Goal: Transaction & Acquisition: Book appointment/travel/reservation

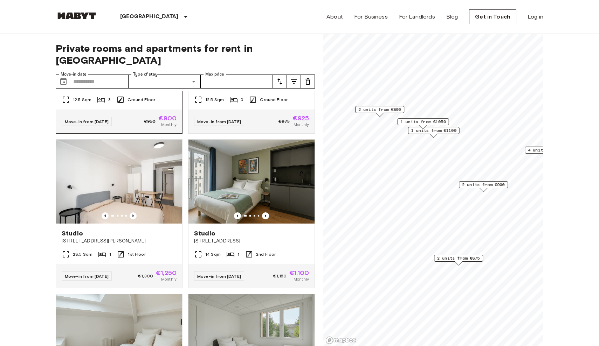
scroll to position [268, 0]
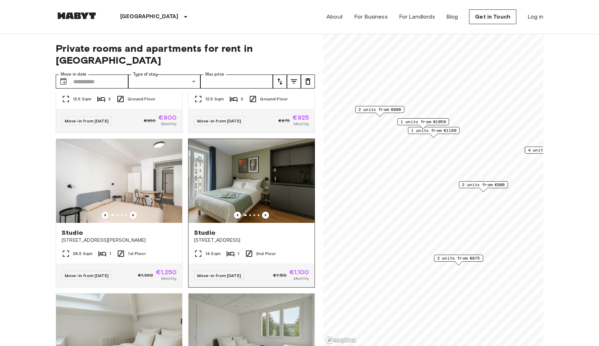
click at [262, 178] on img at bounding box center [251, 181] width 126 height 84
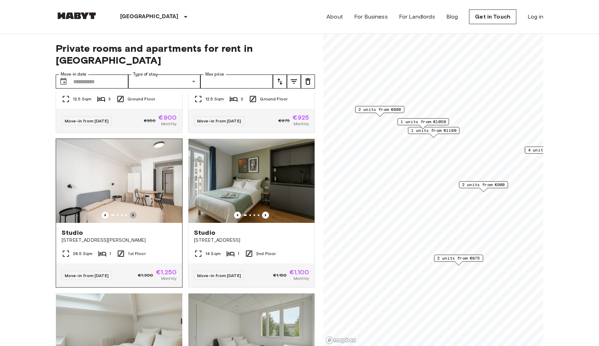
click at [131, 212] on icon "Previous image" at bounding box center [133, 215] width 7 height 7
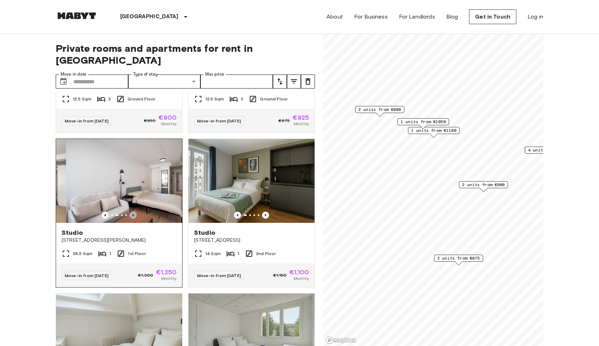
click at [131, 212] on icon "Previous image" at bounding box center [133, 215] width 7 height 7
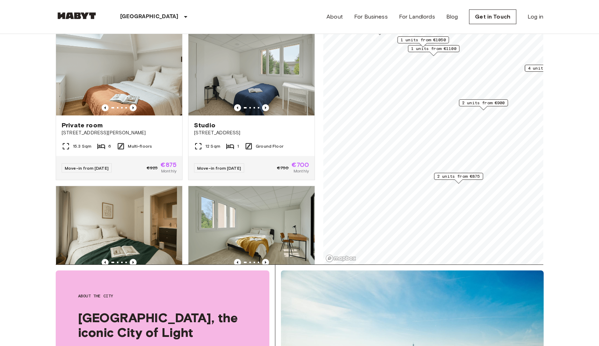
scroll to position [72, 0]
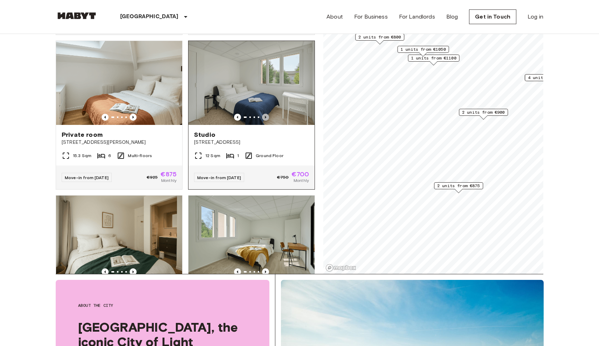
click at [265, 116] on icon "Previous image" at bounding box center [265, 117] width 1 height 3
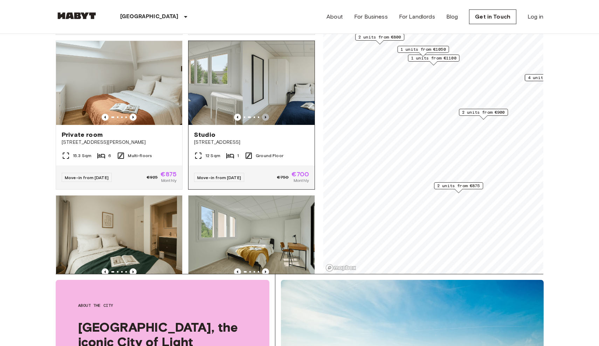
click at [265, 116] on icon "Previous image" at bounding box center [265, 117] width 1 height 3
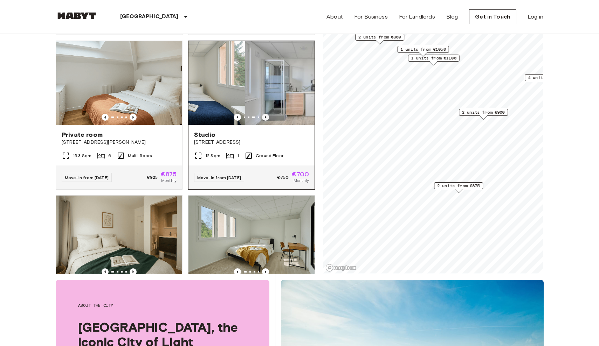
click at [265, 116] on icon "Previous image" at bounding box center [265, 117] width 1 height 3
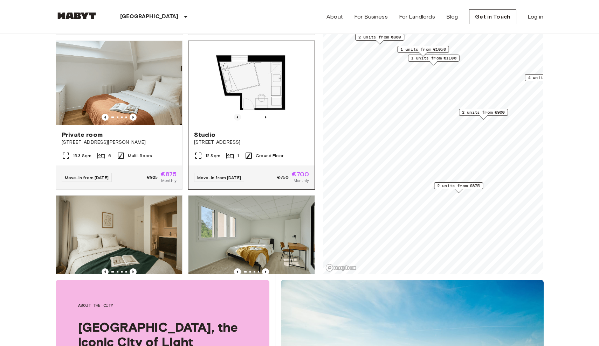
click at [239, 114] on icon "Previous image" at bounding box center [237, 117] width 7 height 7
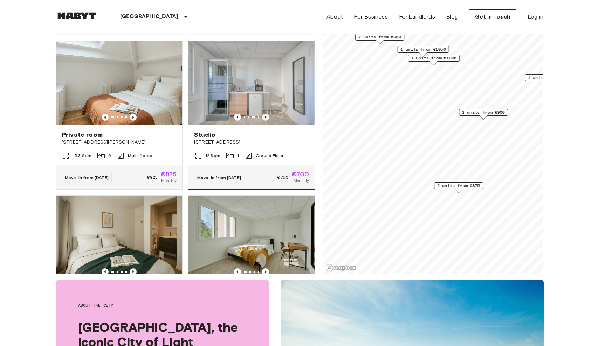
click at [266, 114] on icon "Previous image" at bounding box center [265, 117] width 7 height 7
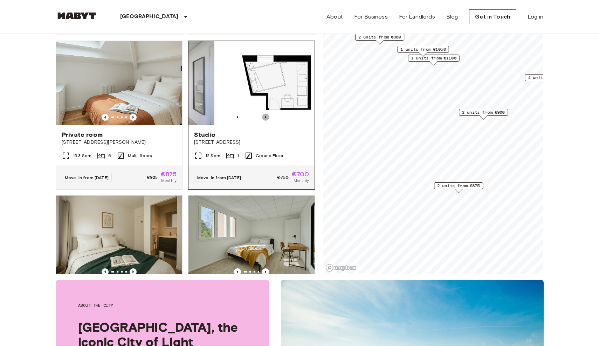
click at [266, 114] on icon "Previous image" at bounding box center [265, 117] width 7 height 7
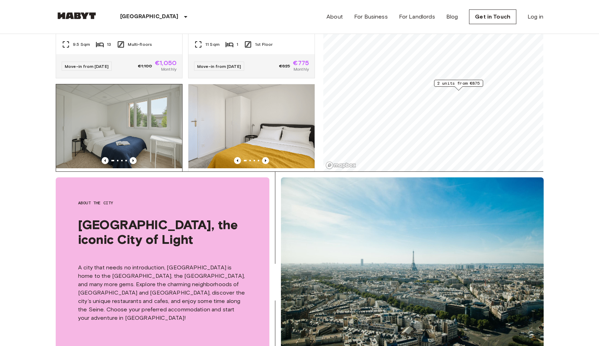
scroll to position [578, 0]
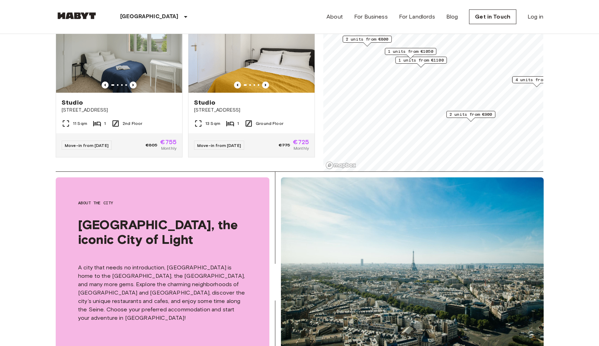
scroll to position [521, 0]
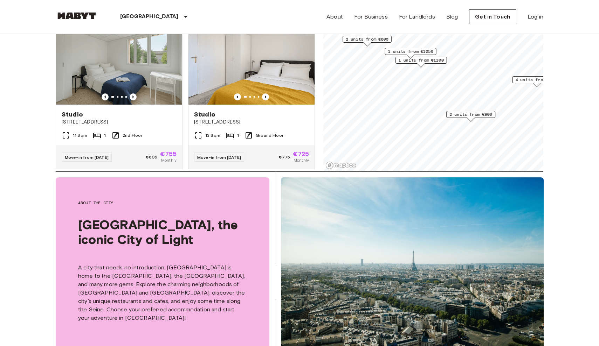
click at [466, 113] on span "2 units from €900" at bounding box center [470, 114] width 43 height 6
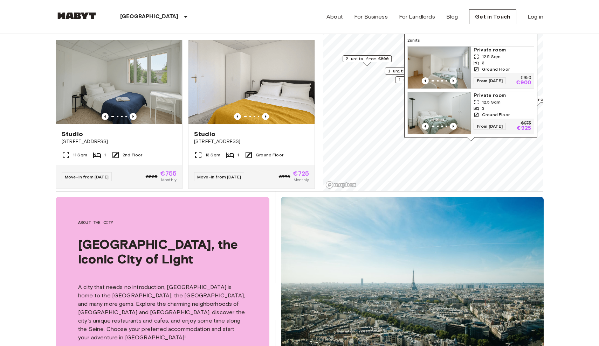
scroll to position [153, 0]
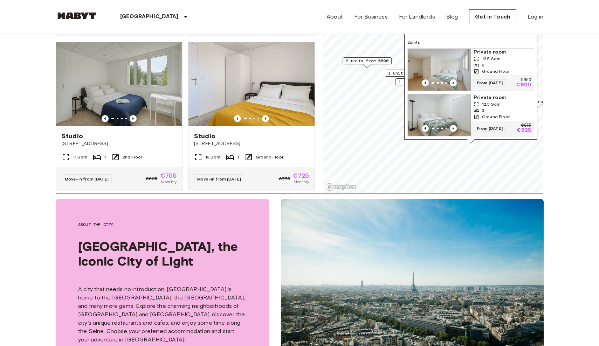
click at [397, 82] on div "1 units from €1100" at bounding box center [420, 81] width 51 height 7
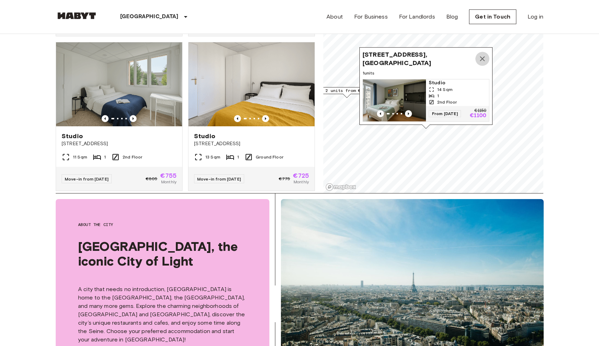
click at [482, 59] on icon "Map marker" at bounding box center [482, 59] width 8 height 8
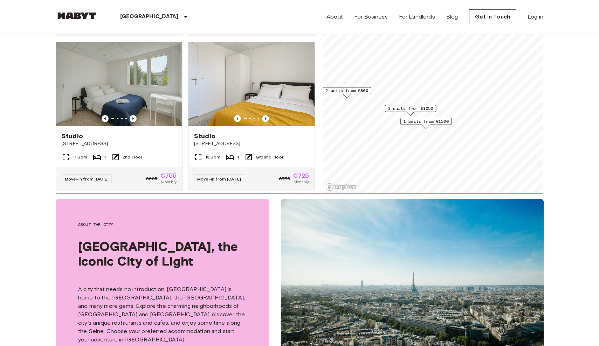
click at [395, 109] on span "1 units from €1050" at bounding box center [410, 108] width 45 height 6
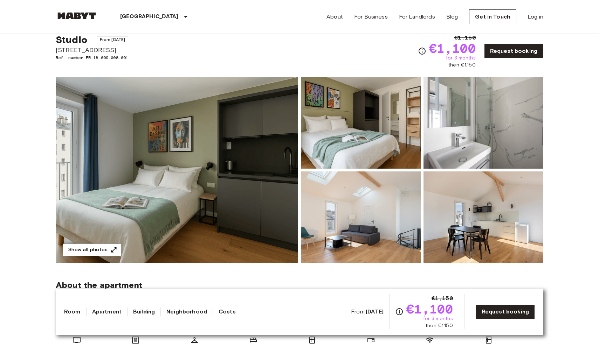
scroll to position [20, 0]
click at [380, 208] on img at bounding box center [361, 218] width 120 height 92
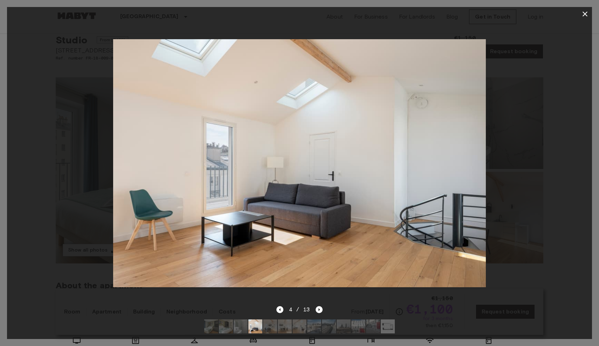
click at [584, 15] on icon "button" at bounding box center [584, 14] width 8 height 8
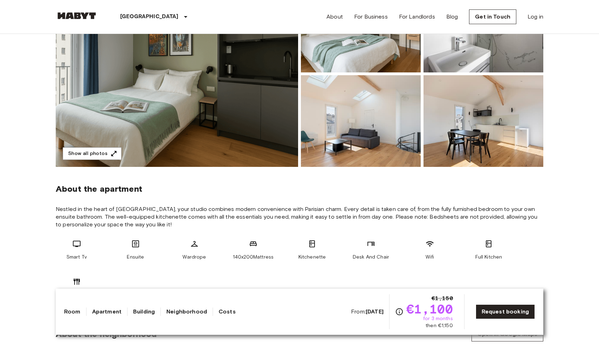
scroll to position [98, 0]
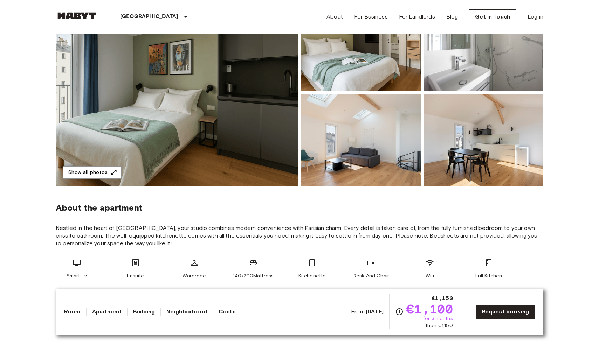
click at [218, 122] on img at bounding box center [177, 93] width 242 height 186
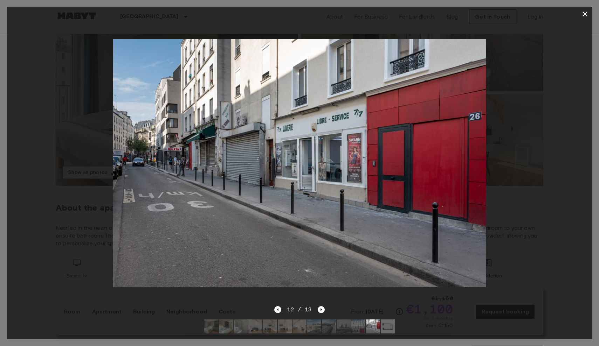
click at [586, 16] on icon "button" at bounding box center [584, 14] width 5 height 5
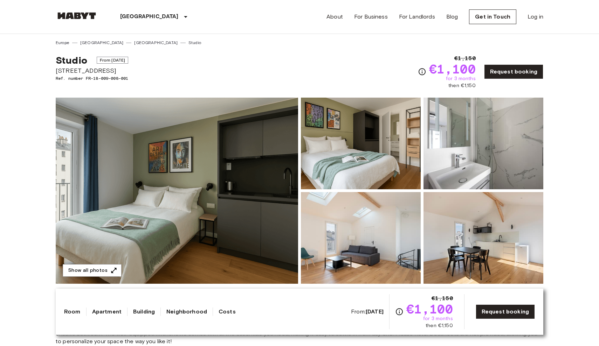
scroll to position [0, 0]
click at [190, 145] on img at bounding box center [177, 191] width 242 height 186
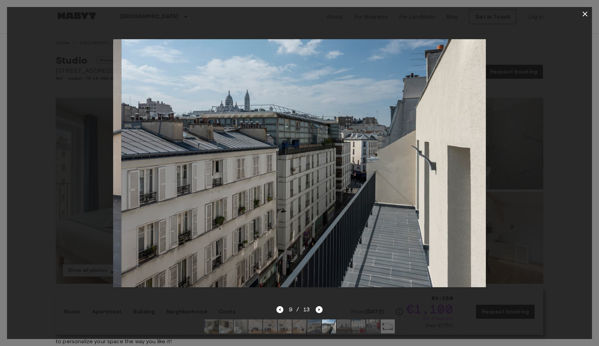
click at [559, 112] on div at bounding box center [299, 163] width 585 height 285
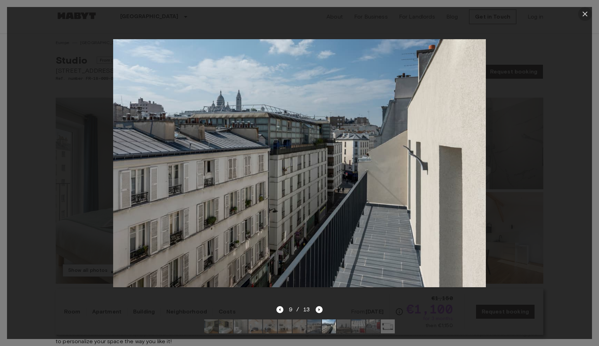
click at [583, 15] on icon "button" at bounding box center [584, 14] width 8 height 8
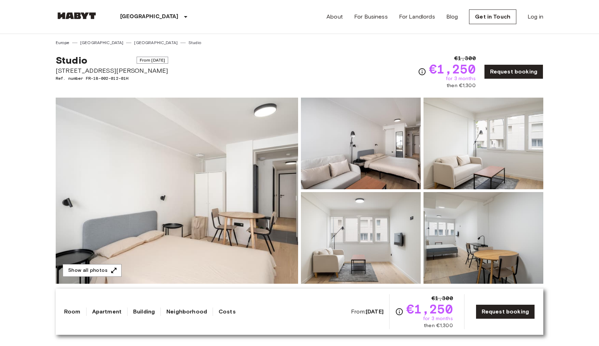
click at [198, 175] on img at bounding box center [177, 191] width 242 height 186
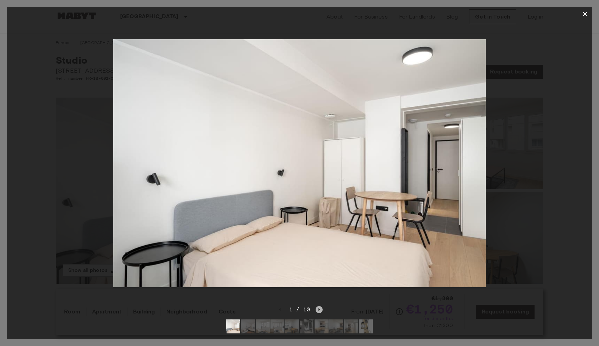
click at [318, 310] on icon "Next image" at bounding box center [318, 309] width 7 height 7
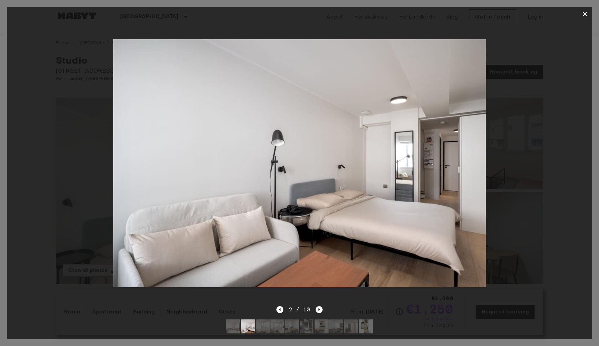
click at [318, 310] on icon "Next image" at bounding box center [318, 309] width 7 height 7
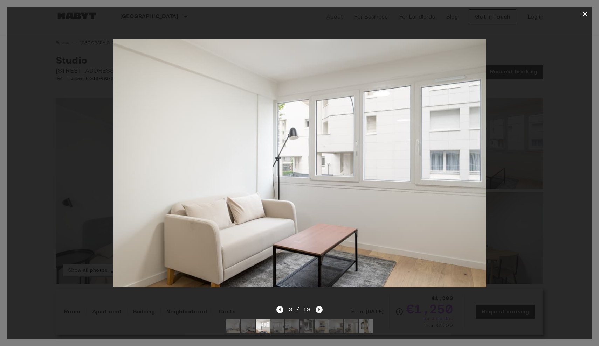
click at [318, 310] on icon "Next image" at bounding box center [318, 309] width 7 height 7
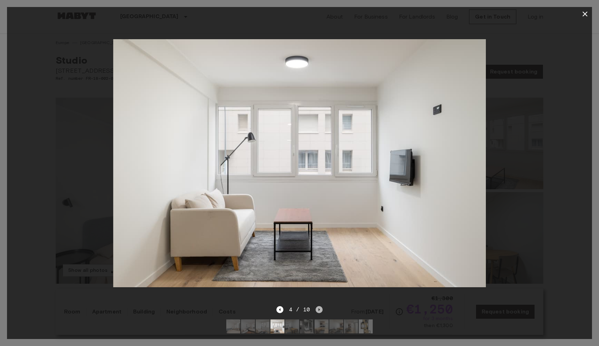
click at [318, 310] on icon "Next image" at bounding box center [318, 309] width 7 height 7
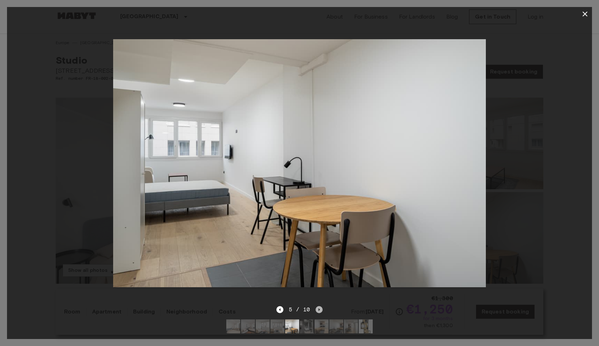
click at [318, 310] on icon "Next image" at bounding box center [318, 309] width 7 height 7
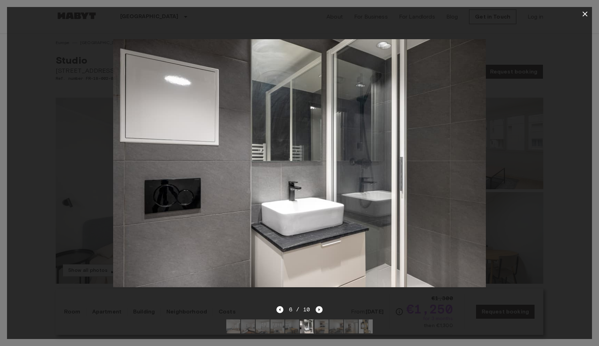
click at [318, 310] on icon "Next image" at bounding box center [318, 309] width 7 height 7
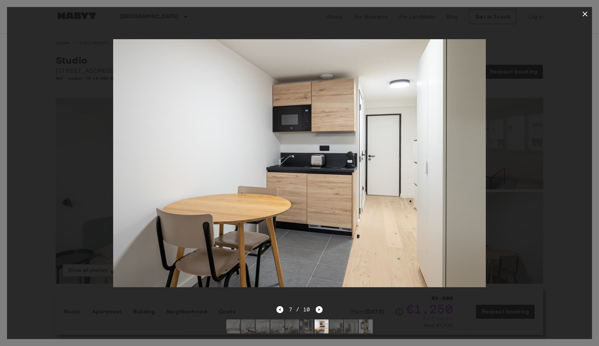
click at [337, 326] on img at bounding box center [336, 327] width 14 height 14
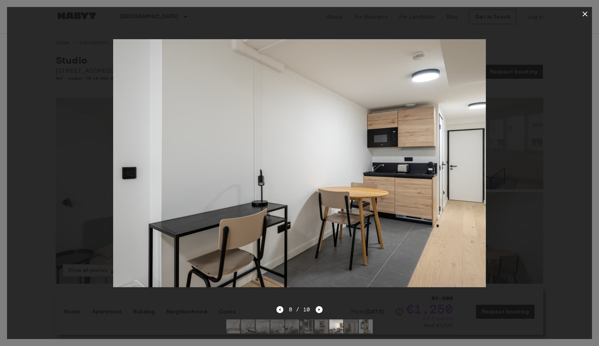
click at [352, 326] on img at bounding box center [351, 327] width 14 height 14
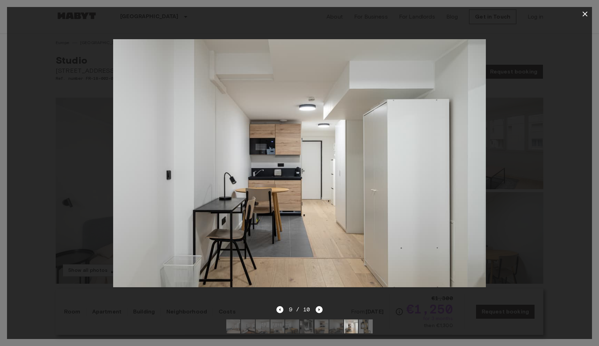
click at [365, 328] on img at bounding box center [365, 327] width 14 height 14
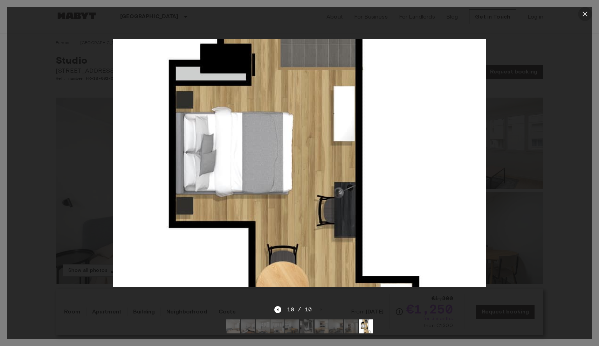
click at [583, 17] on icon "button" at bounding box center [584, 14] width 8 height 8
